Goal: Information Seeking & Learning: Learn about a topic

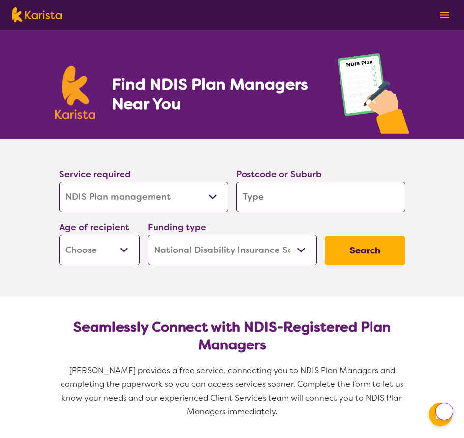
select select "NDIS Plan management"
select select "NDIS"
select select "NDIS Plan management"
select select "NDIS"
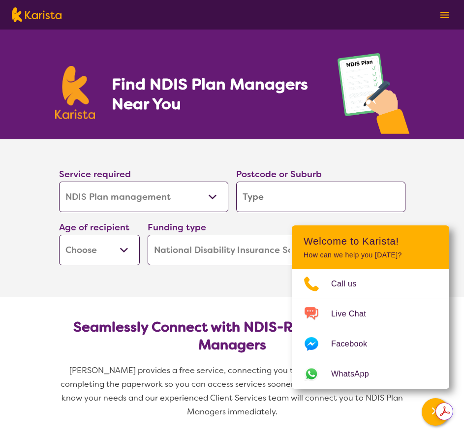
click at [360, 191] on input "search" at bounding box center [320, 197] width 169 height 31
type input "3"
type input "30"
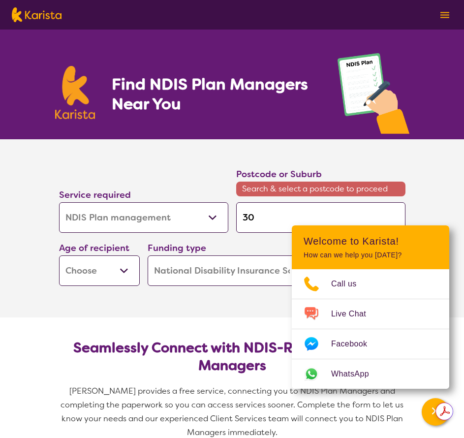
type input "302"
type input "3024"
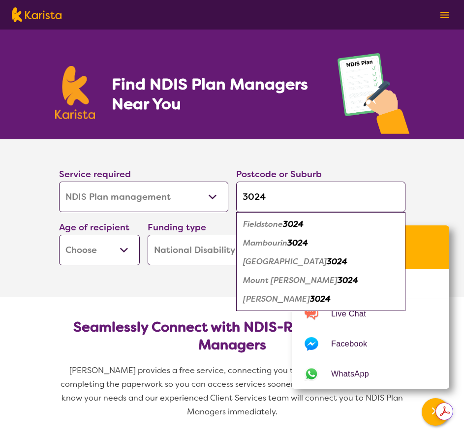
type input "3024"
click at [131, 243] on select "Early Childhood - 0 to 9 Child - 10 to 11 Adolescent - 12 to 17 Adult - 18 to 6…" at bounding box center [99, 250] width 81 height 31
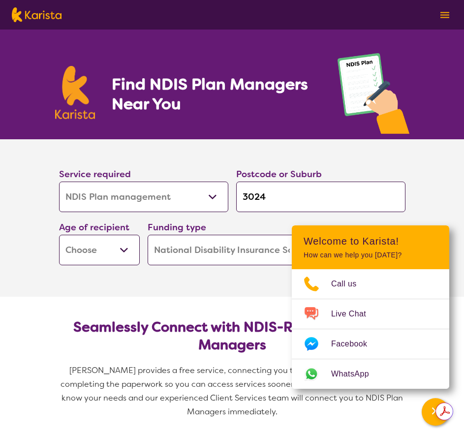
select select "EC"
click at [59, 235] on select "Early Childhood - 0 to 9 Child - 10 to 11 Adolescent - 12 to 17 Adult - 18 to 6…" at bounding box center [99, 250] width 81 height 31
select select "EC"
click at [248, 247] on select "Home Care Package (HCP) National Disability Insurance Scheme (NDIS) I don't know" at bounding box center [232, 250] width 169 height 31
click at [148, 235] on select "Home Care Package (HCP) National Disability Insurance Scheme (NDIS) I don't know" at bounding box center [232, 250] width 169 height 31
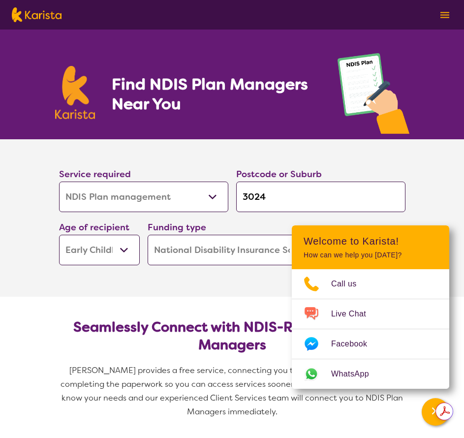
click at [232, 301] on section "Seamlessly Connect with NDIS-Registered Plan Managers Karista provides a free s…" at bounding box center [232, 365] width 378 height 137
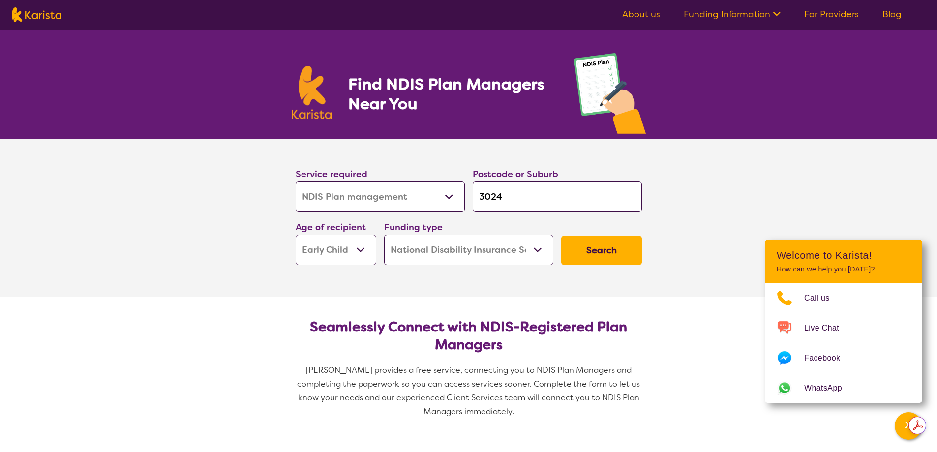
click at [463, 256] on button "Search" at bounding box center [601, 251] width 81 height 30
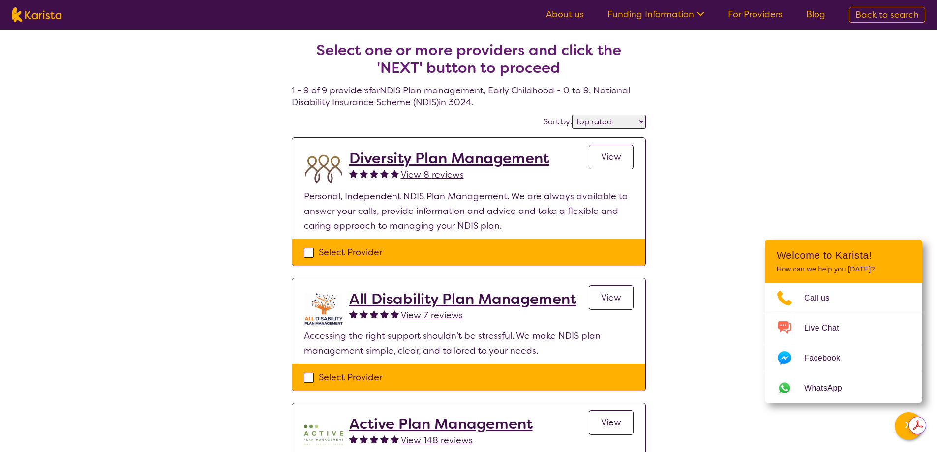
click at [463, 121] on select "Highly reviewed Top rated" at bounding box center [609, 122] width 74 height 14
select select "highly_reviewed"
click at [463, 115] on select "Highly reviewed Top rated" at bounding box center [609, 122] width 74 height 14
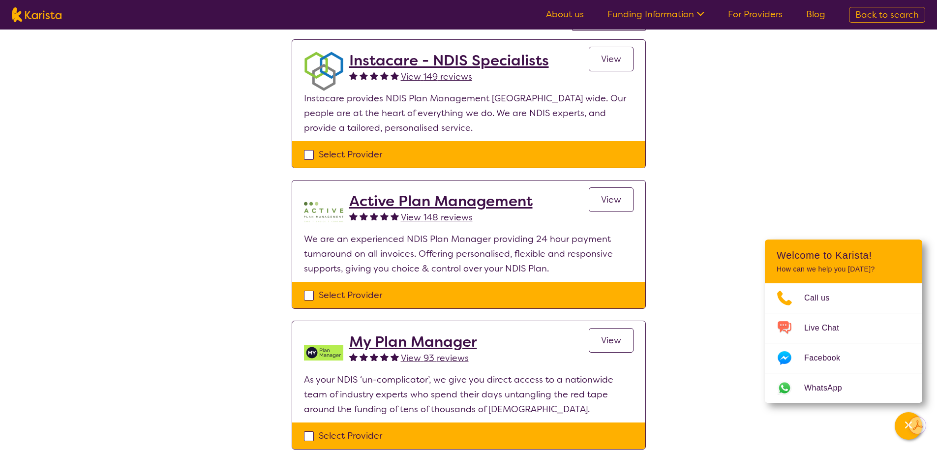
scroll to position [98, 0]
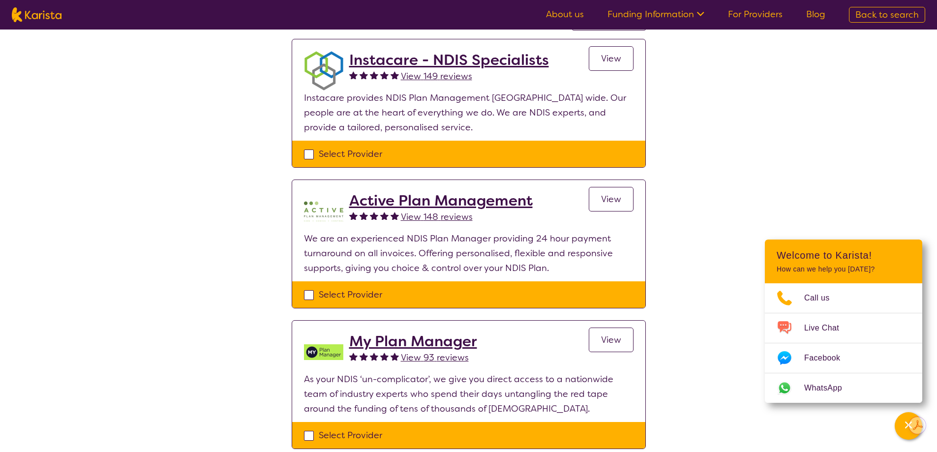
click at [392, 342] on h2 "My Plan Manager" at bounding box center [413, 342] width 128 height 18
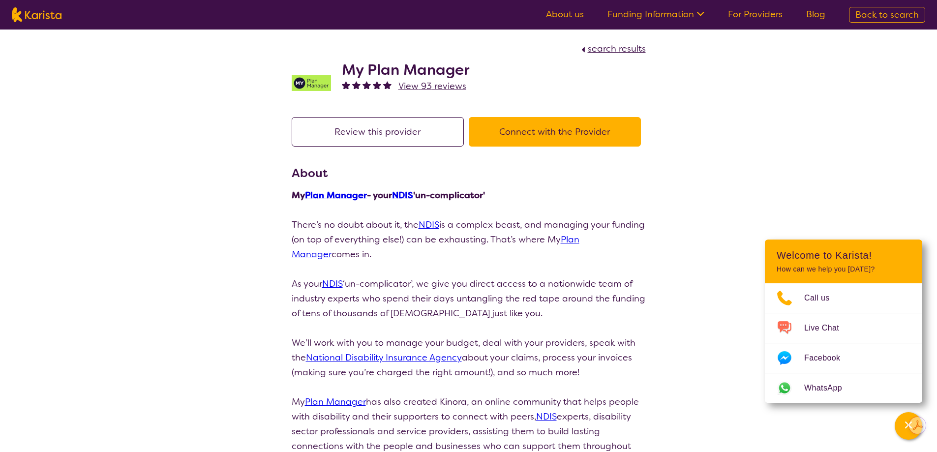
click at [317, 88] on img at bounding box center [311, 82] width 39 height 39
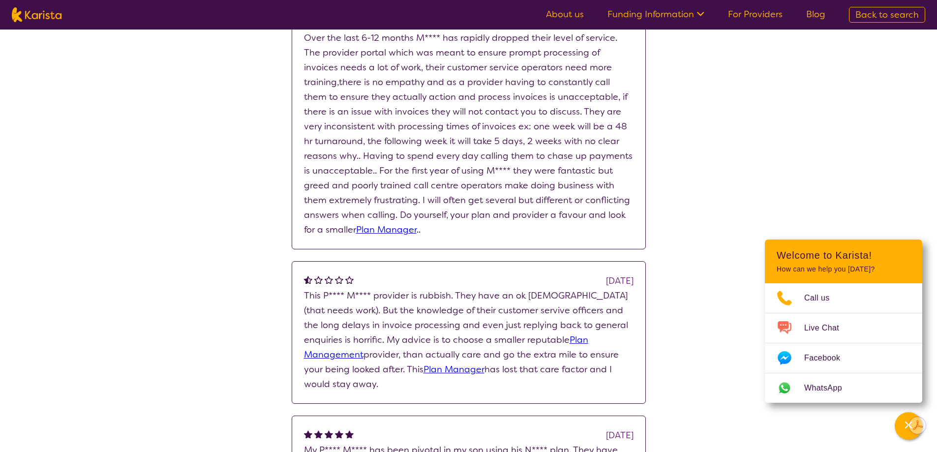
scroll to position [935, 0]
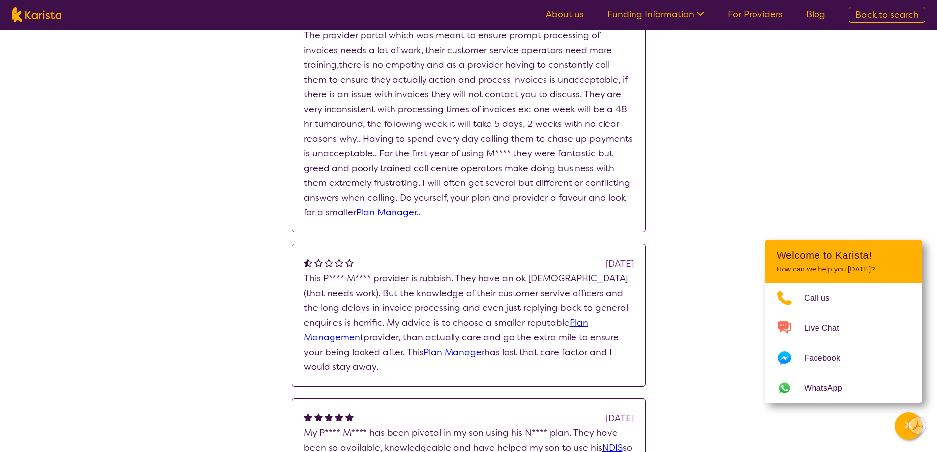
scroll to position [98, 0]
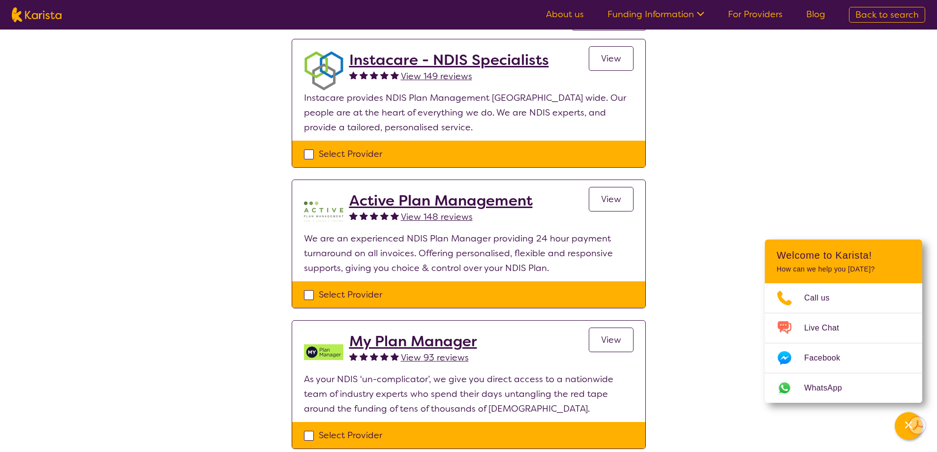
click at [455, 80] on span "View 149 reviews" at bounding box center [436, 76] width 71 height 12
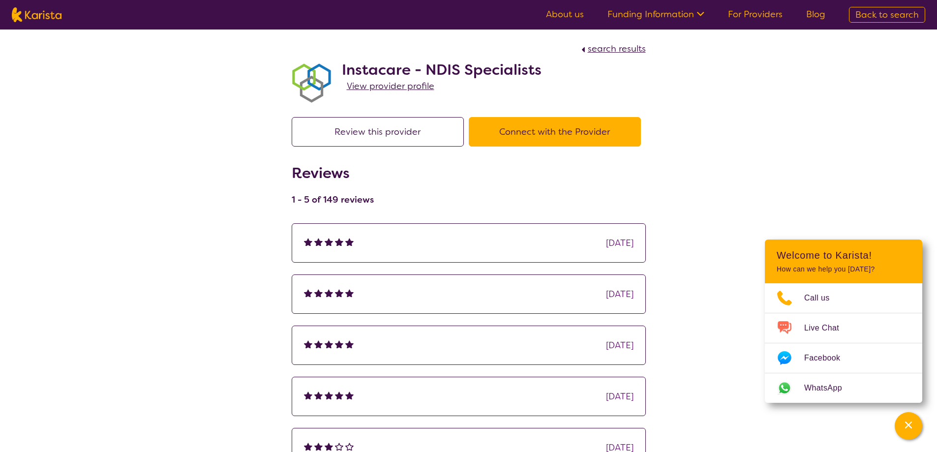
click at [353, 84] on span "View provider profile" at bounding box center [391, 86] width 88 height 12
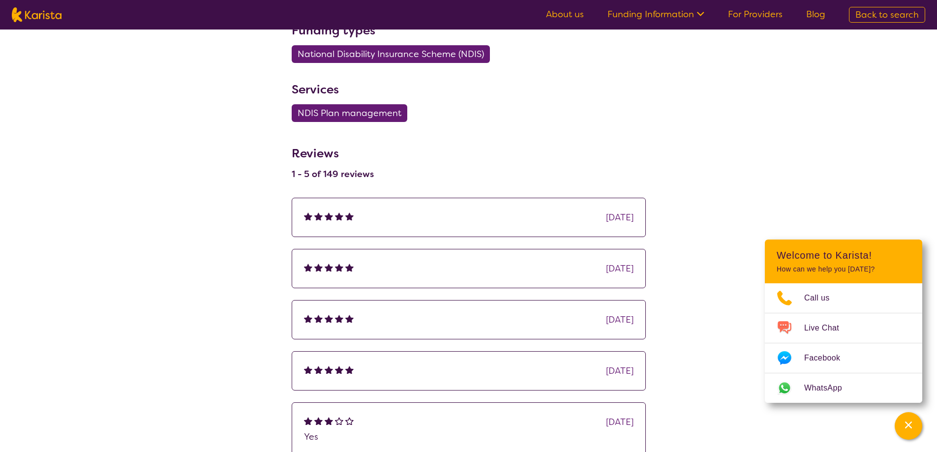
scroll to position [590, 0]
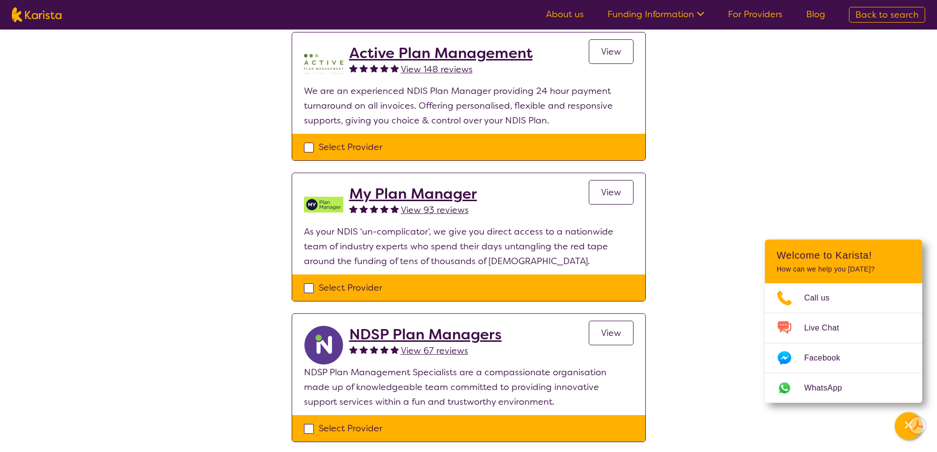
scroll to position [295, 0]
